Goal: Task Accomplishment & Management: Use online tool/utility

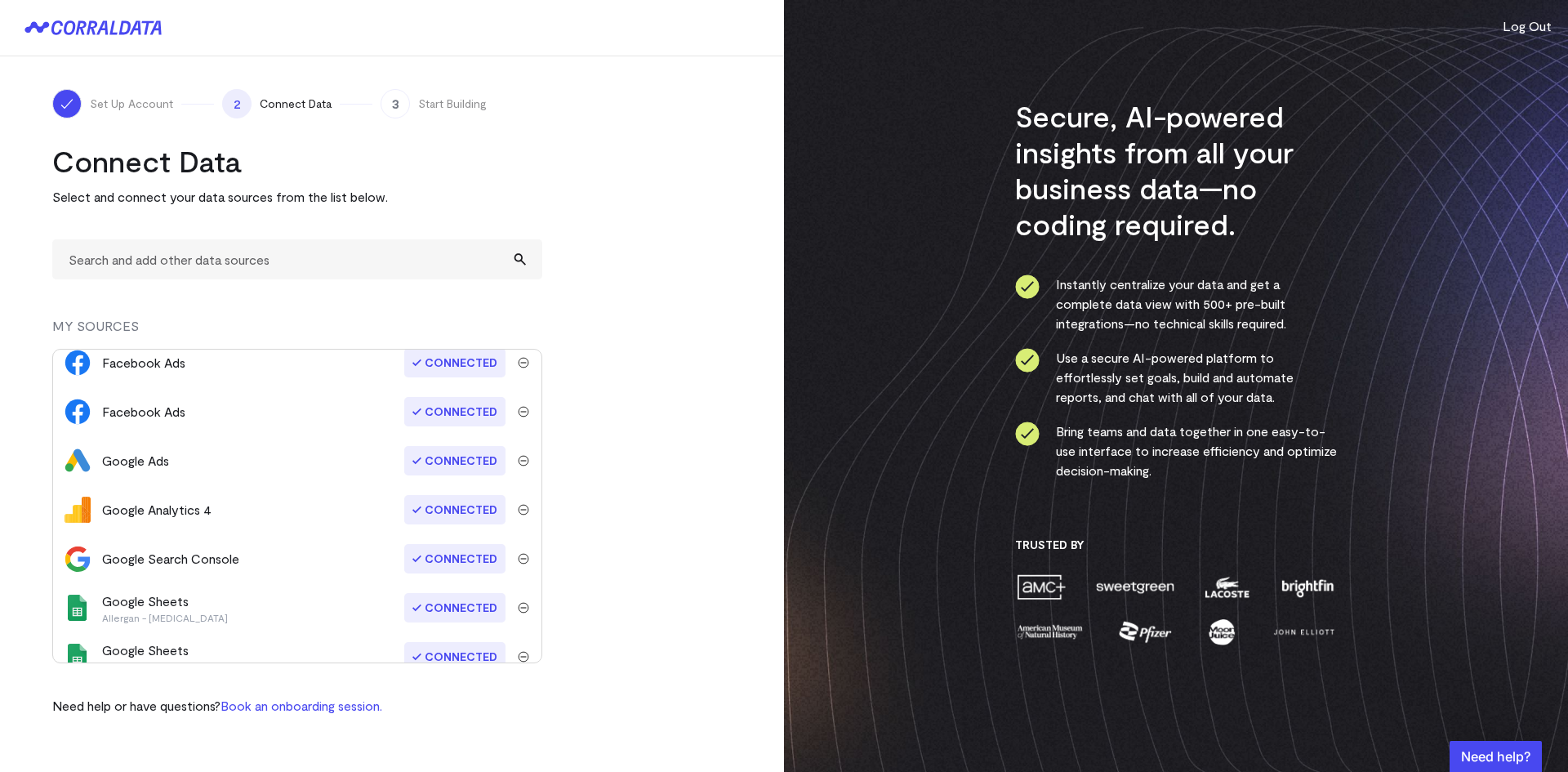
scroll to position [409, 0]
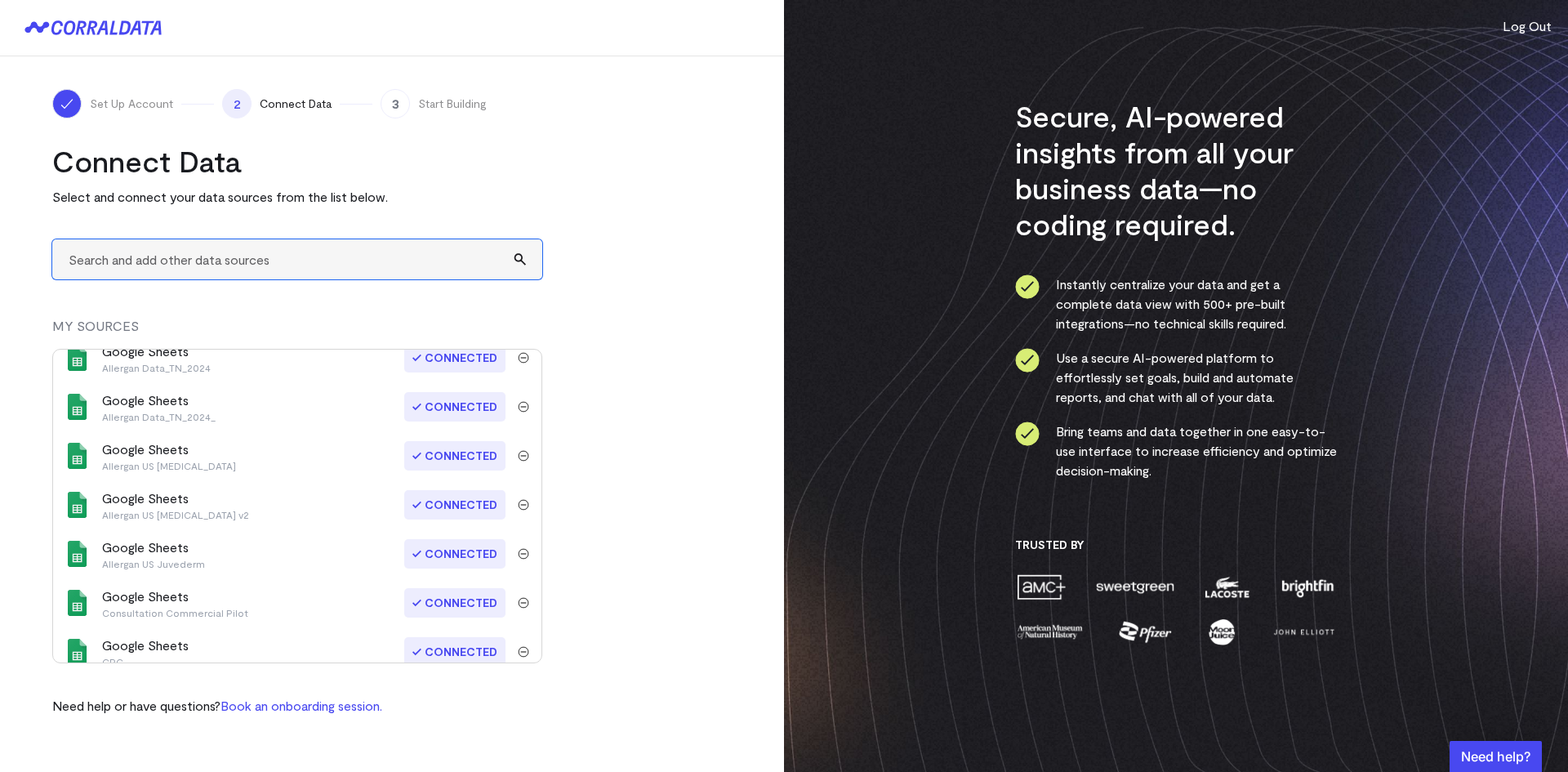
click at [225, 266] on input "text" at bounding box center [297, 259] width 490 height 40
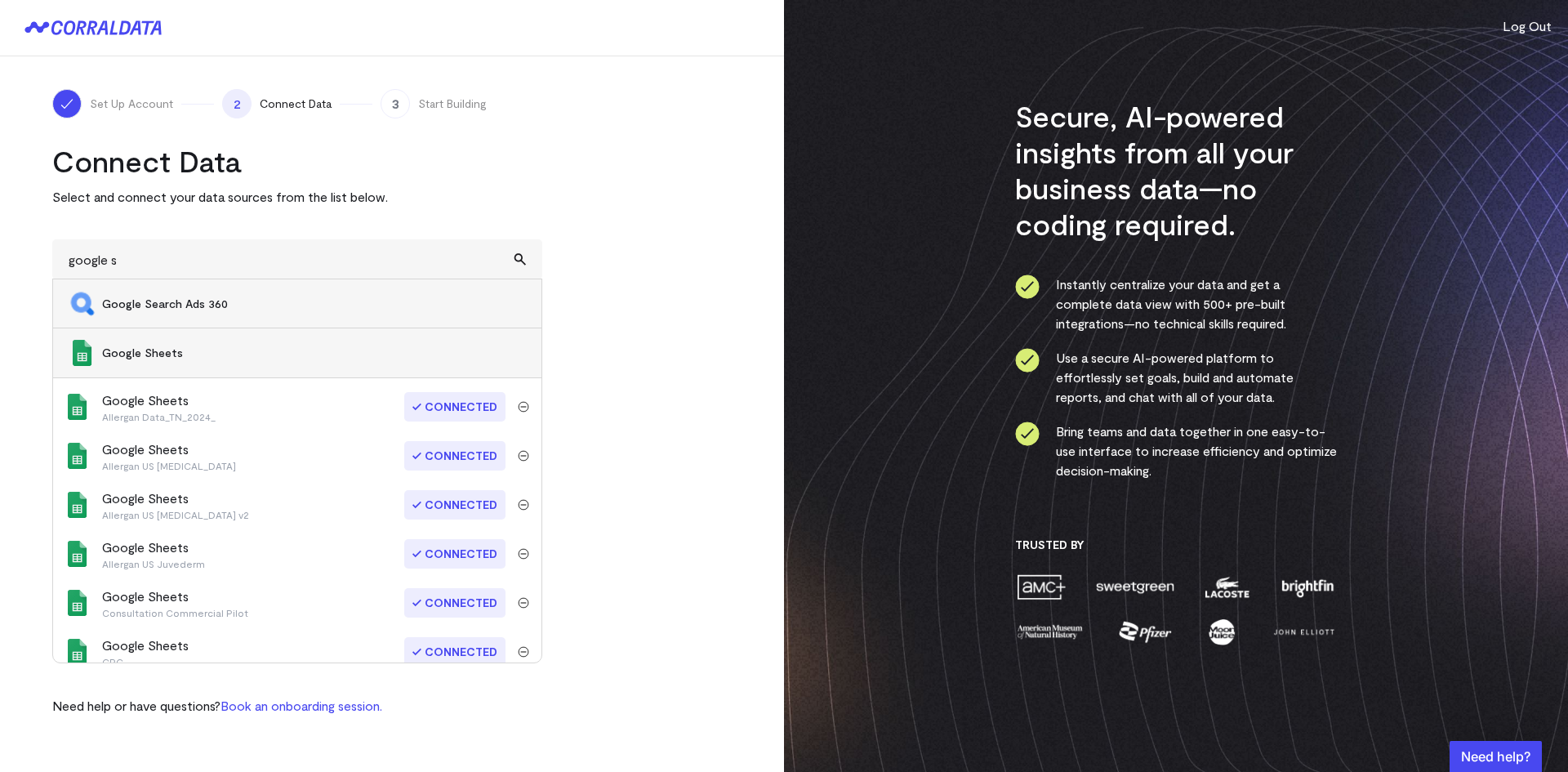
click at [171, 353] on span "Google Sheets" at bounding box center [313, 353] width 423 height 16
type input "Google Sheets"
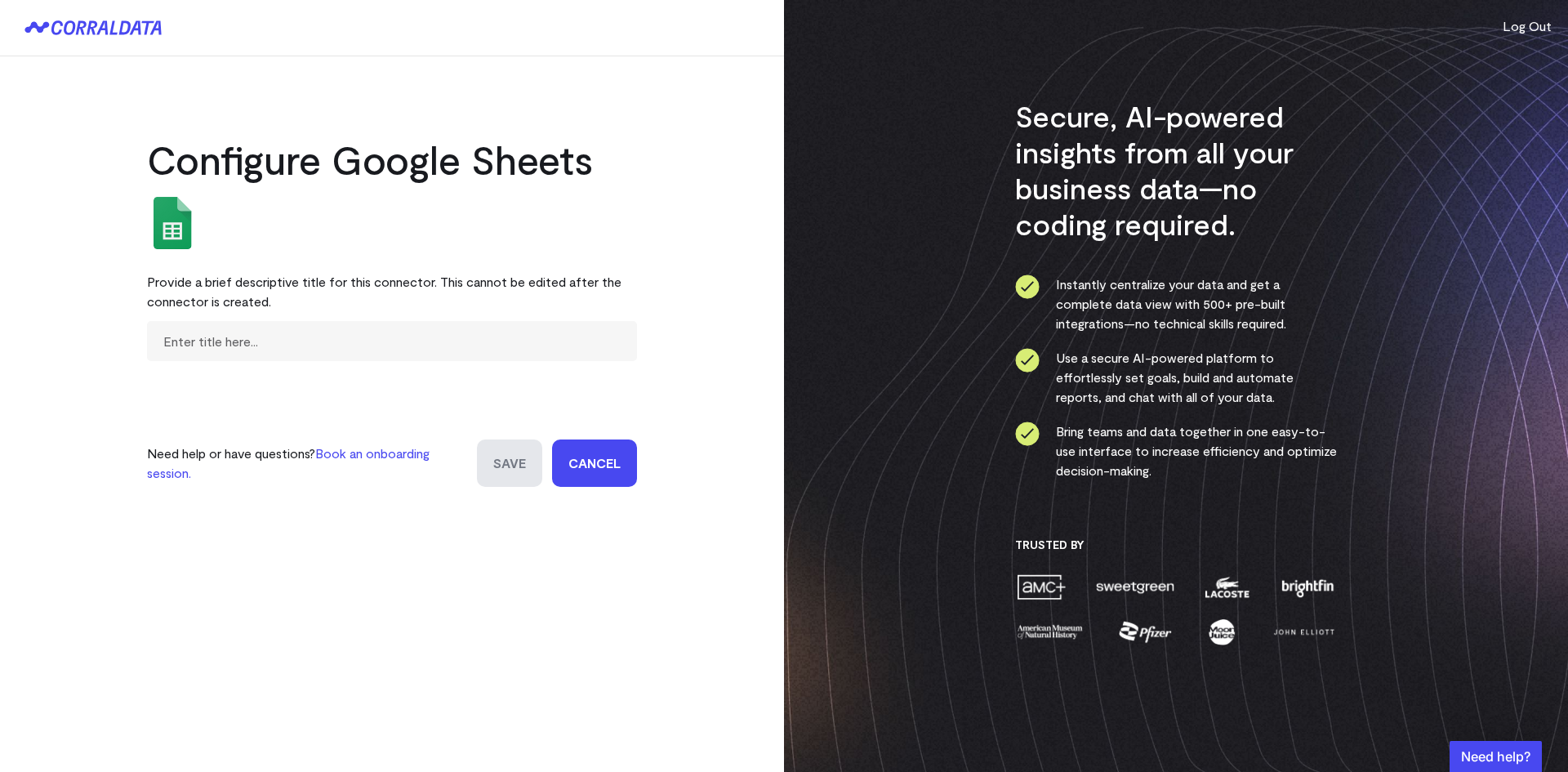
click at [575, 464] on link "Cancel" at bounding box center [594, 463] width 85 height 47
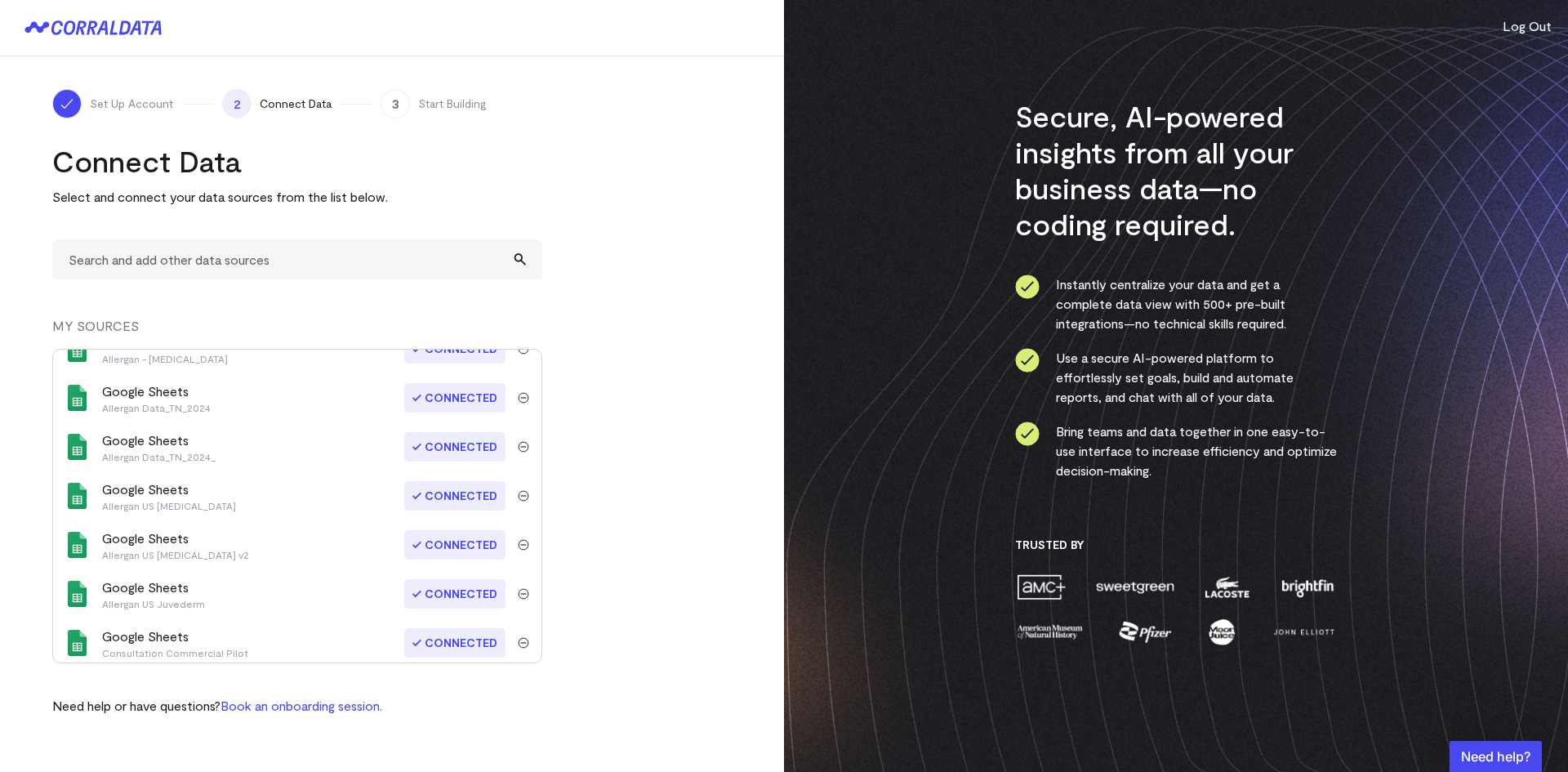
scroll to position [409, 0]
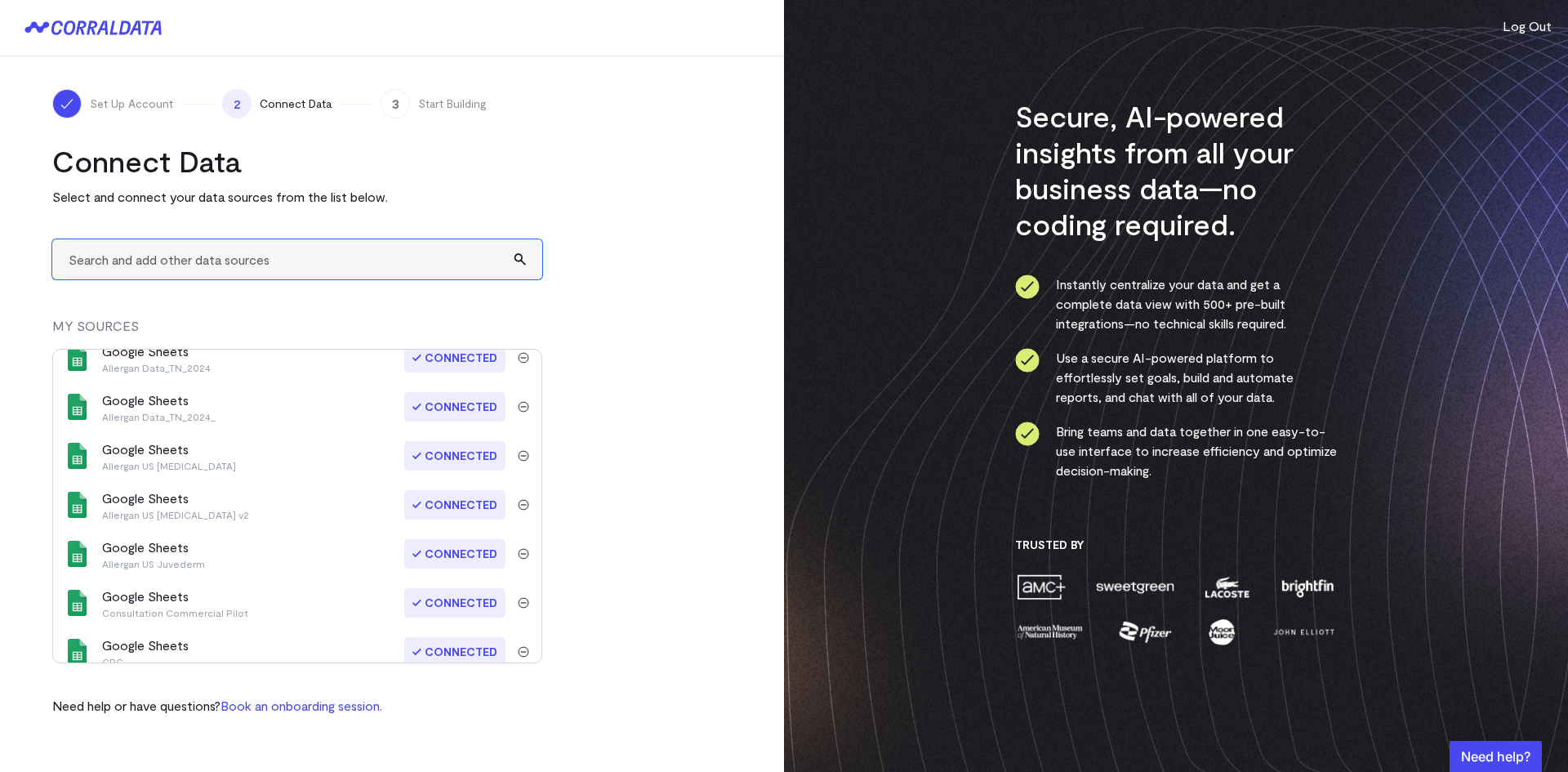
click at [141, 266] on input "text" at bounding box center [297, 259] width 490 height 40
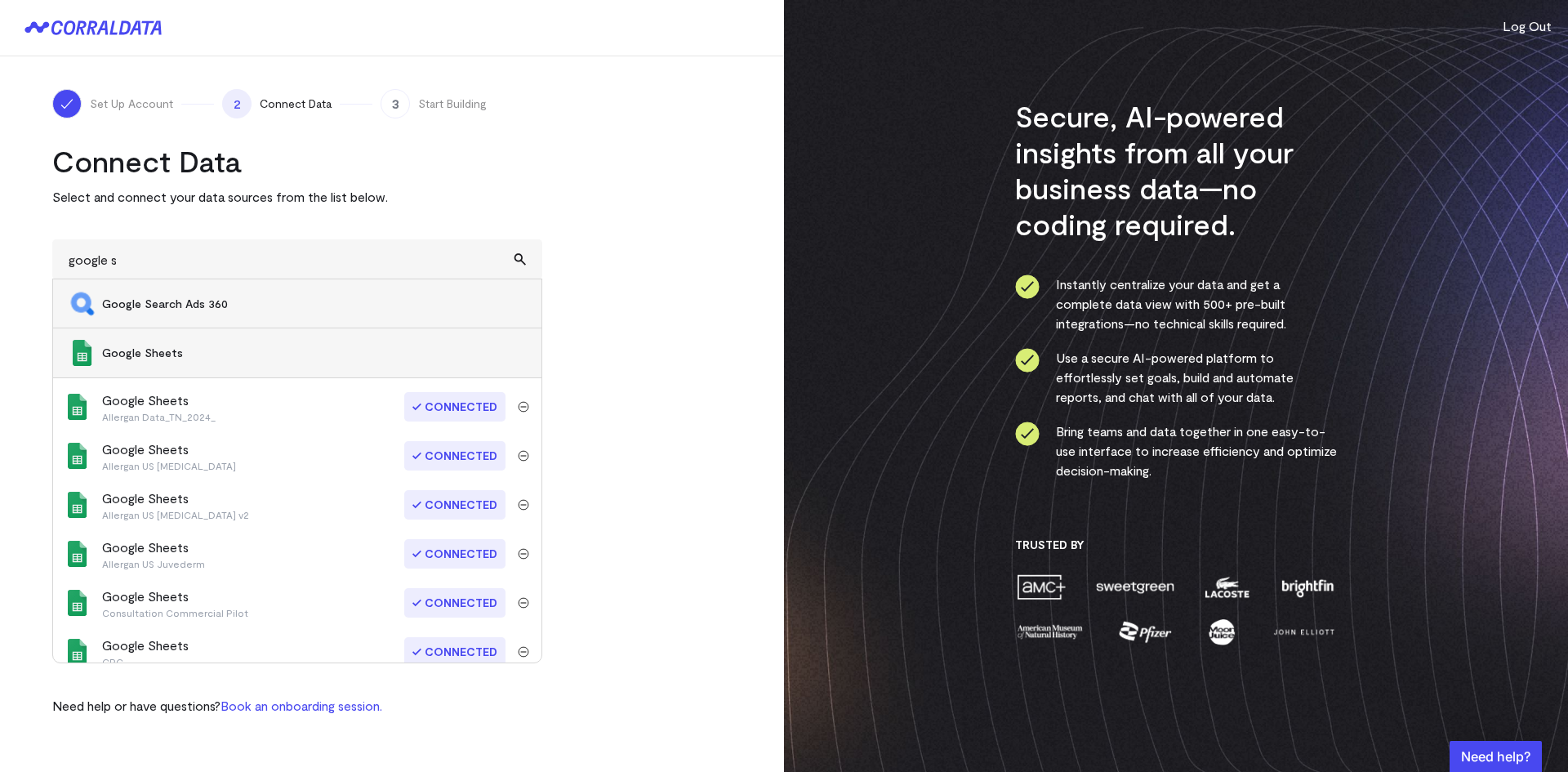
click at [176, 354] on span "Google Sheets" at bounding box center [313, 353] width 423 height 16
type input "Google Sheets"
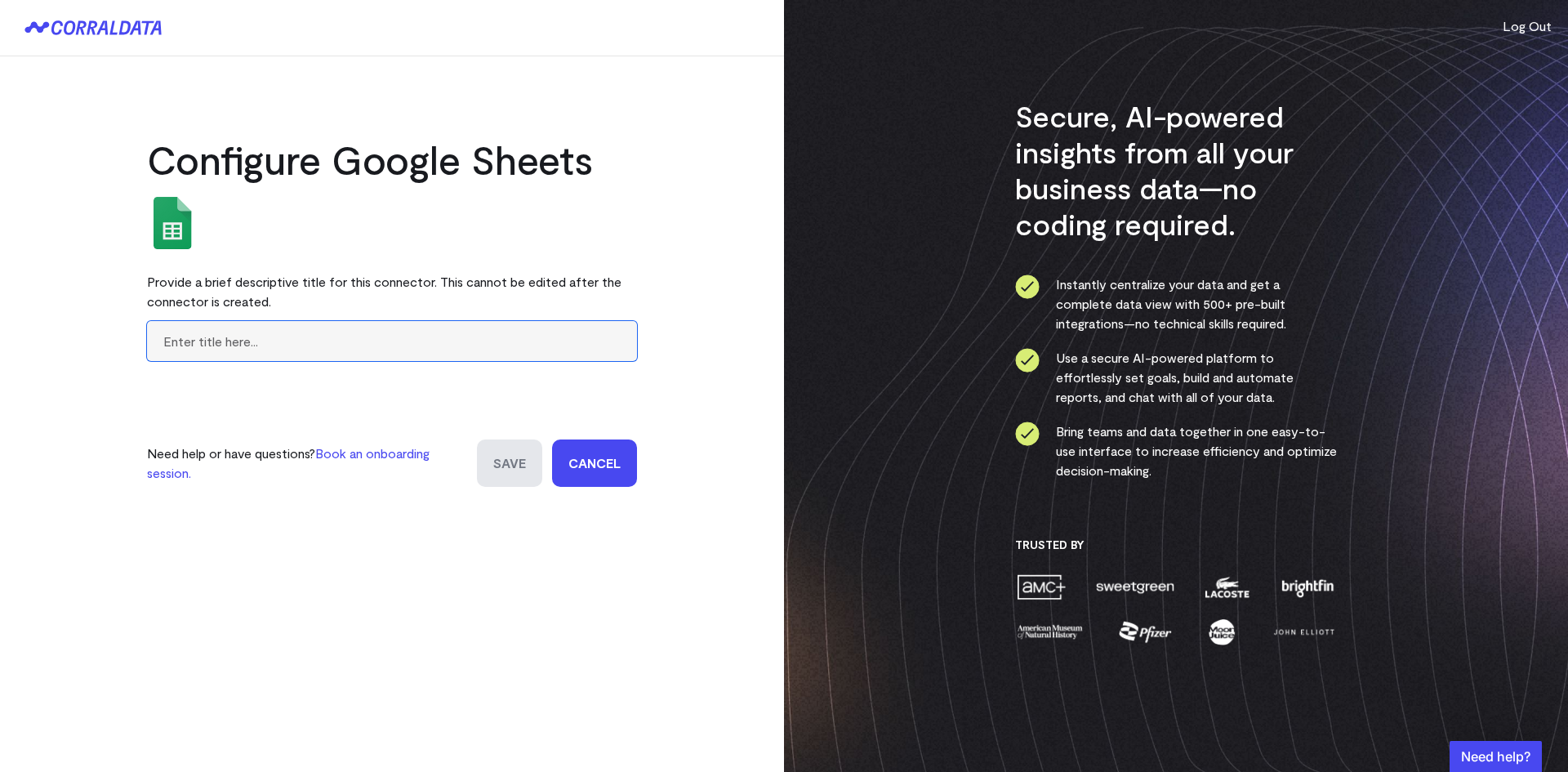
click at [218, 346] on input "text" at bounding box center [392, 341] width 490 height 40
type input "Allergan US Juvederm v2"
click at [505, 468] on input "Save" at bounding box center [509, 463] width 65 height 47
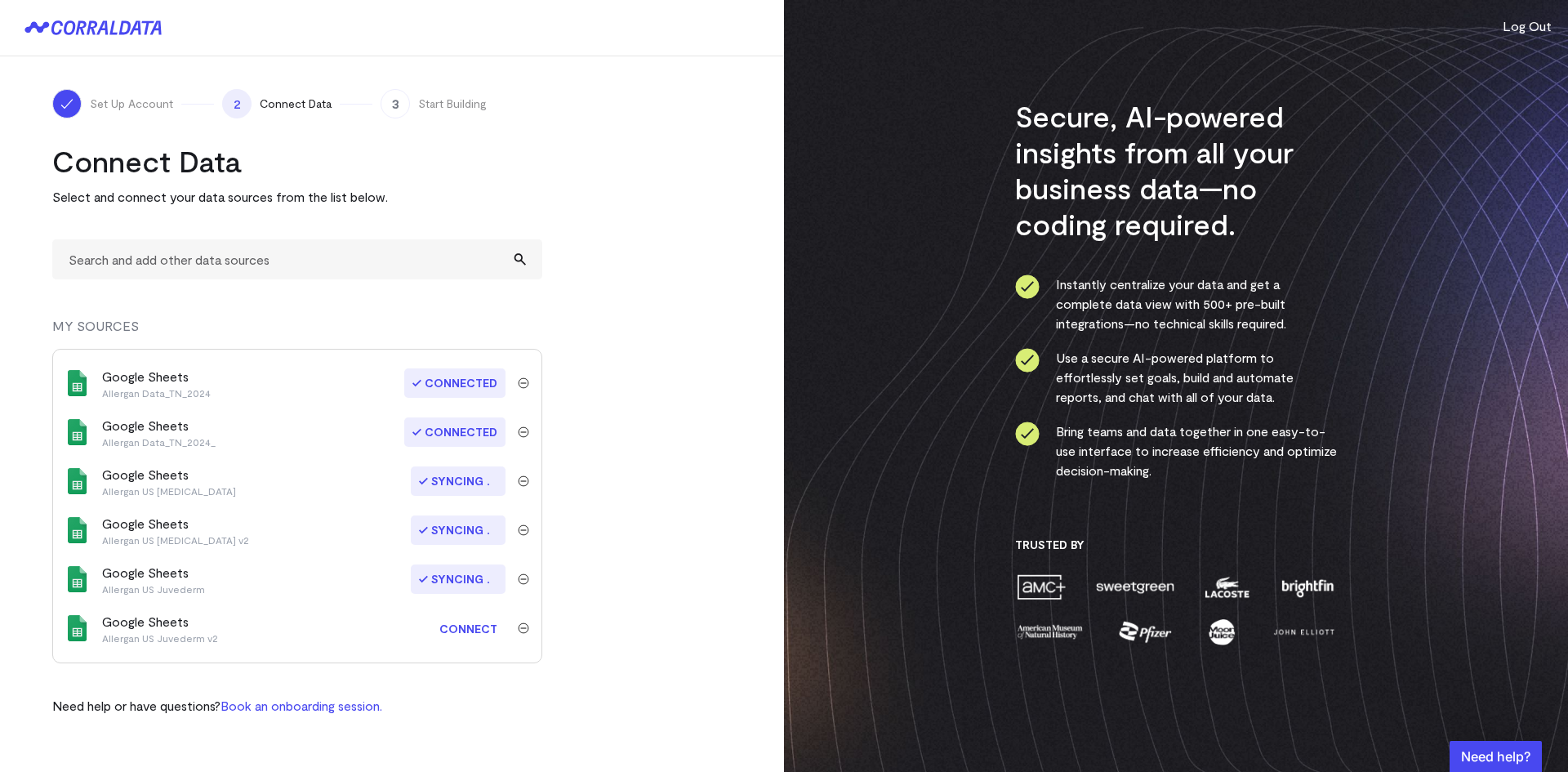
scroll to position [409, 0]
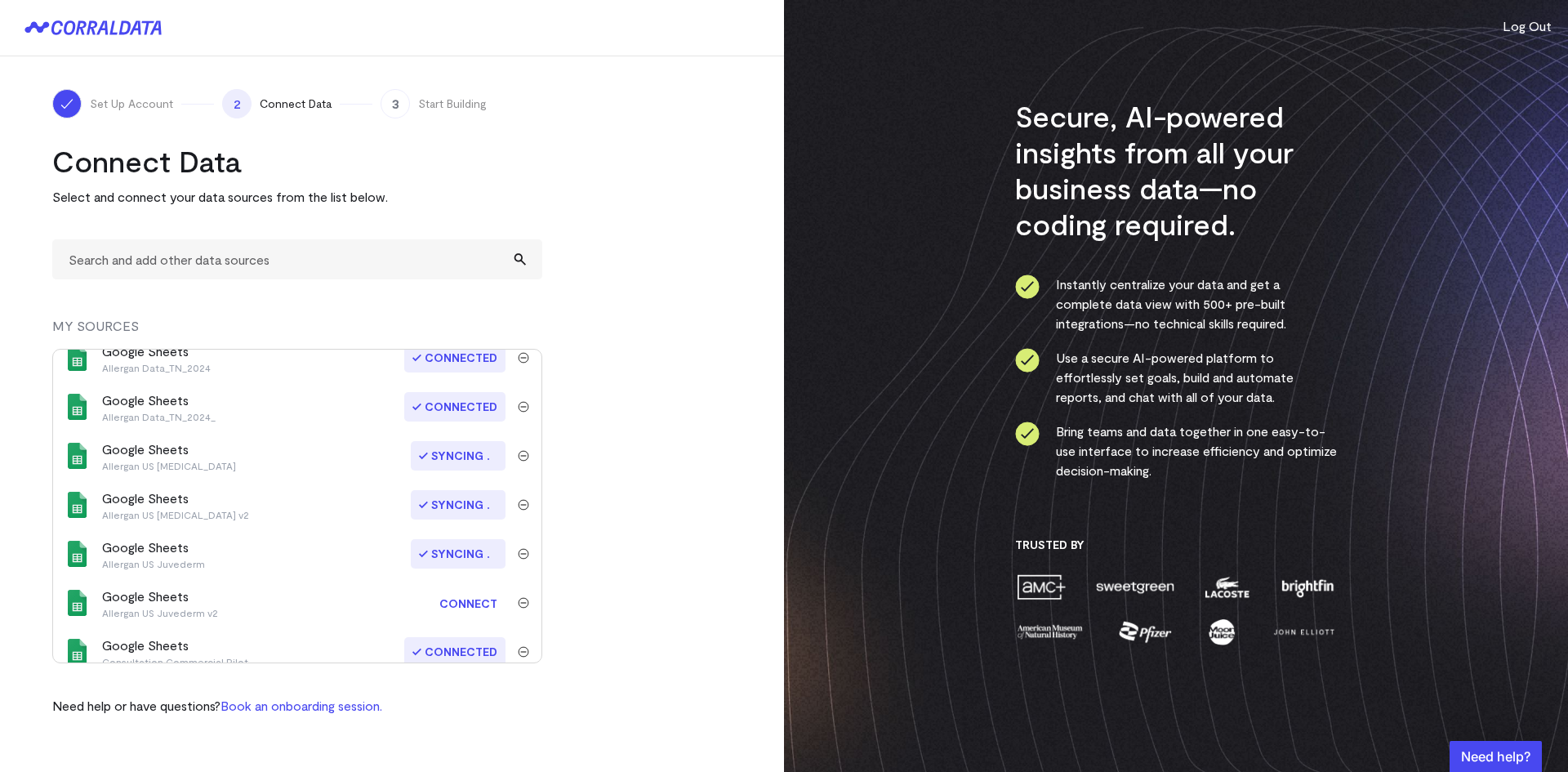
click at [458, 604] on link "Connect" at bounding box center [467, 603] width 74 height 30
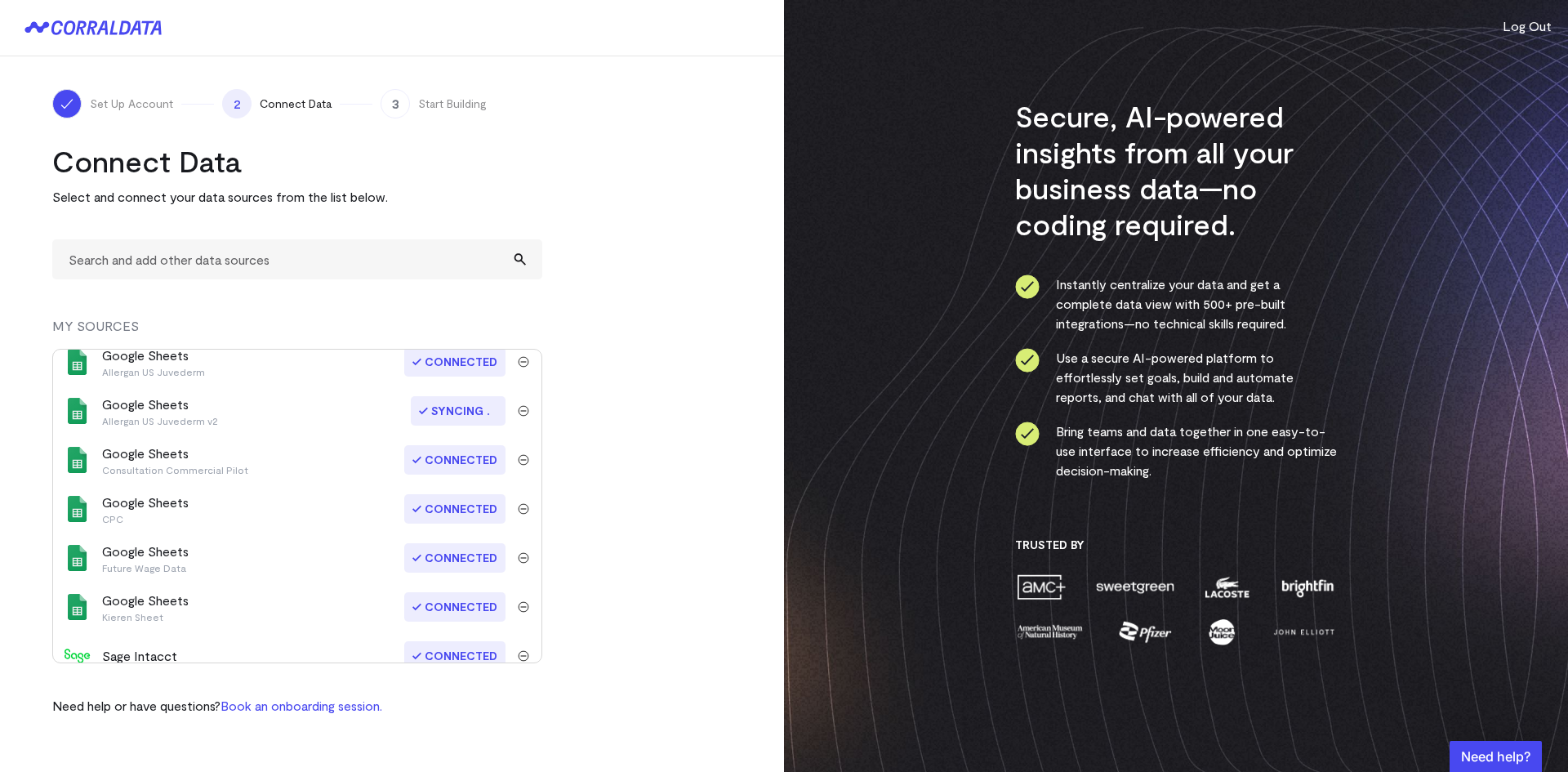
scroll to position [572, 0]
